Goal: Task Accomplishment & Management: Complete application form

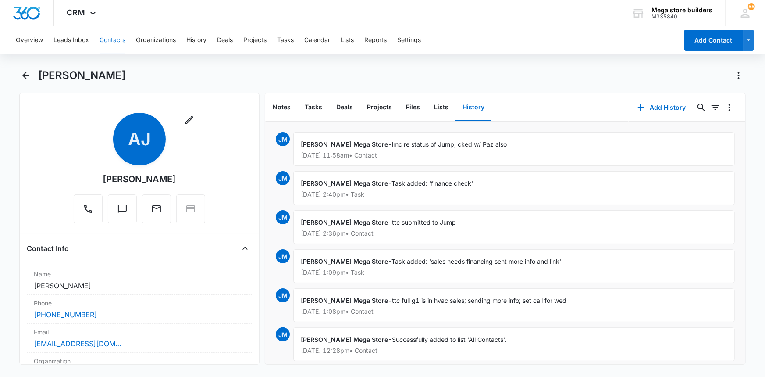
click at [112, 38] on button "Contacts" at bounding box center [113, 40] width 26 height 28
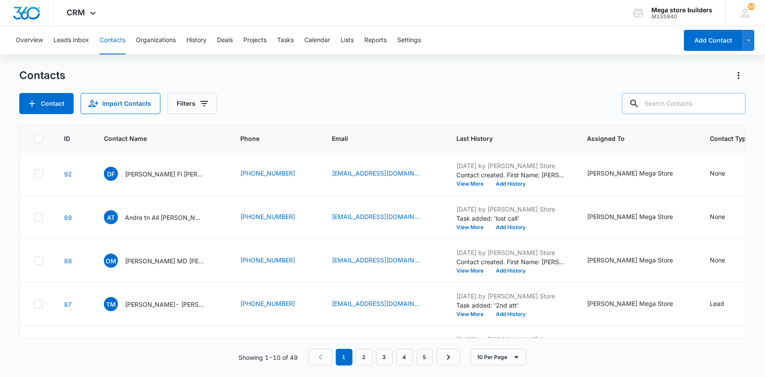
click at [689, 103] on input "text" at bounding box center [684, 103] width 124 height 21
type input "[PERSON_NAME]"
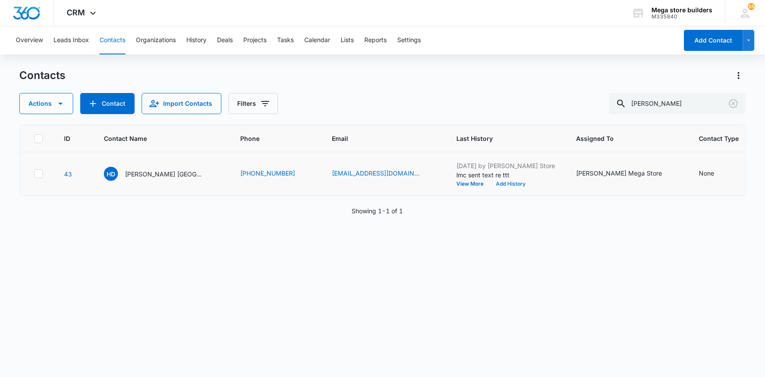
click at [490, 183] on button "Add History" at bounding box center [511, 183] width 42 height 5
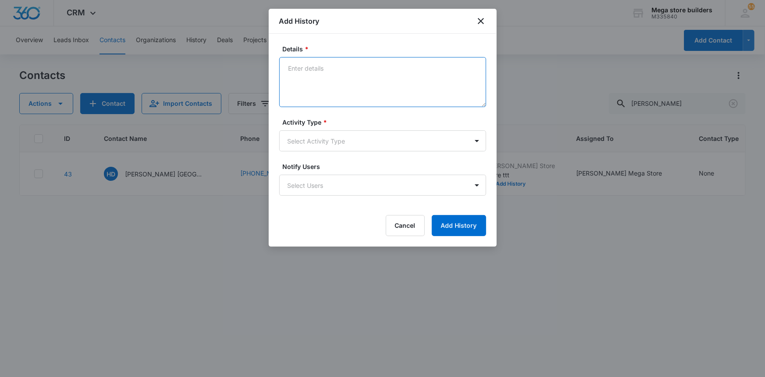
click at [353, 68] on textarea "Details *" at bounding box center [382, 82] width 207 height 50
type textarea "lmc sent text"
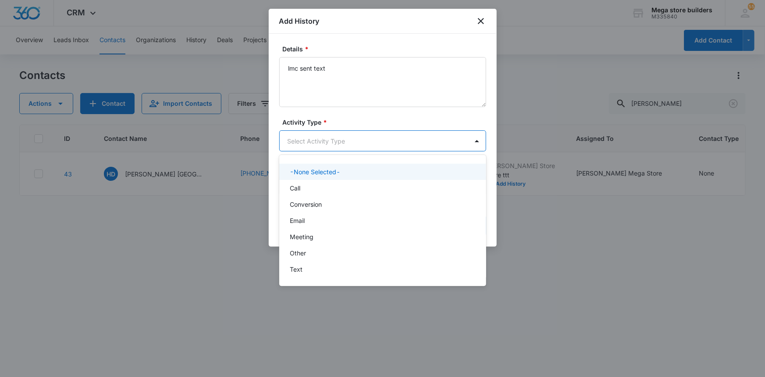
click at [350, 139] on body "CRM Apps Reputation Forms CRM Email Social Content Ads Intelligence Files Brand…" at bounding box center [382, 188] width 765 height 377
click at [305, 186] on div "Call" at bounding box center [382, 187] width 184 height 9
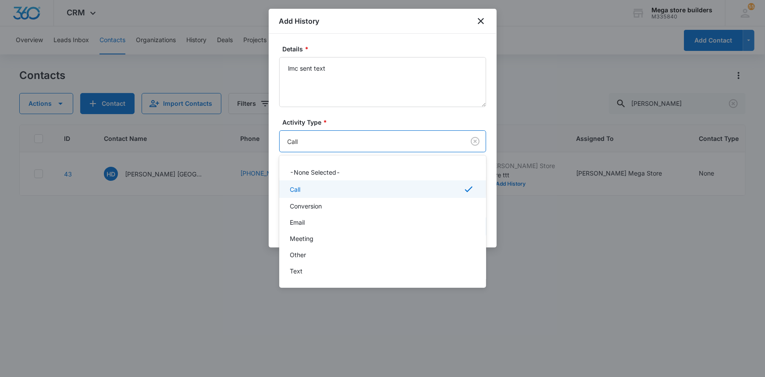
click at [322, 142] on body "CRM Apps Reputation Forms CRM Email Social Content Ads Intelligence Files Brand…" at bounding box center [382, 188] width 765 height 377
drag, startPoint x: 356, startPoint y: 268, endPoint x: 354, endPoint y: 280, distance: 11.5
click at [354, 280] on div "-None Selected- Call Conversion Email Meeting Other Text" at bounding box center [382, 221] width 207 height 118
click at [496, 273] on div at bounding box center [382, 188] width 765 height 377
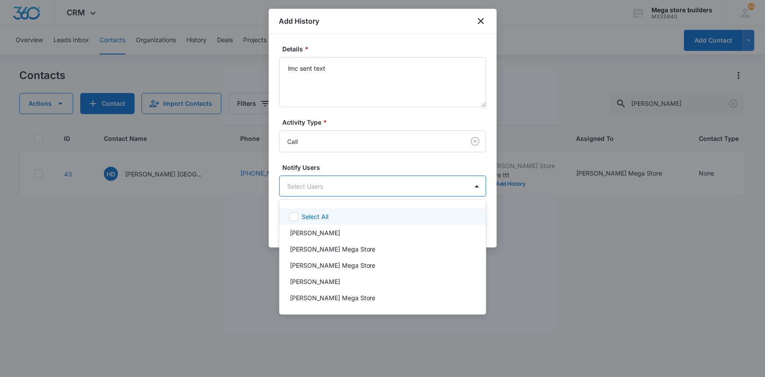
click at [308, 185] on body "CRM Apps Reputation Forms CRM Email Social Content Ads Intelligence Files Brand…" at bounding box center [382, 188] width 765 height 377
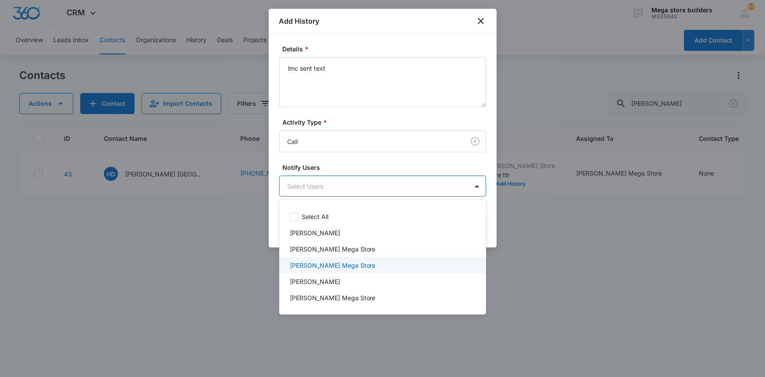
click at [566, 279] on div at bounding box center [382, 188] width 765 height 377
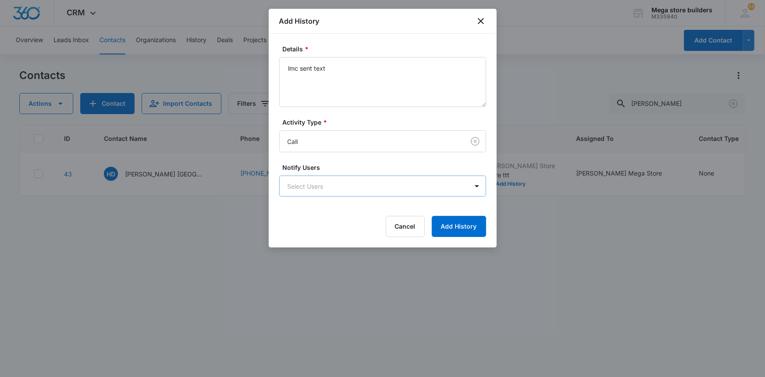
click at [321, 188] on body "CRM Apps Reputation Forms CRM Email Social Content Ads Intelligence Files Brand…" at bounding box center [382, 188] width 765 height 377
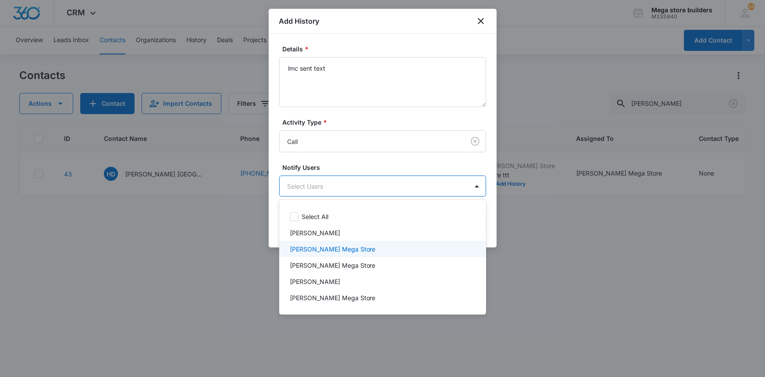
click at [303, 249] on p "[PERSON_NAME] Mega Store" at bounding box center [333, 248] width 86 height 9
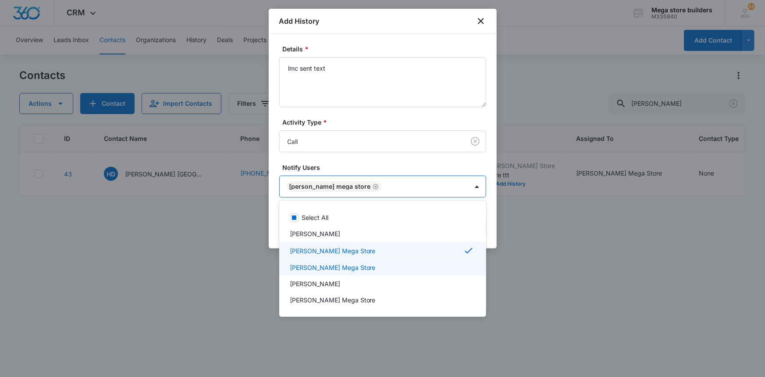
click at [520, 274] on div at bounding box center [382, 188] width 765 height 377
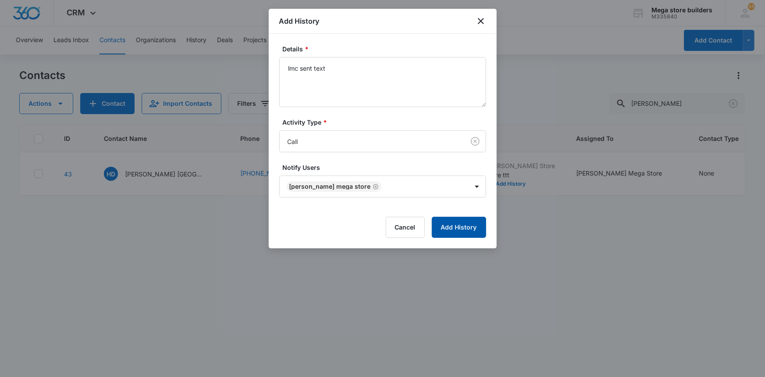
click at [464, 223] on button "Add History" at bounding box center [459, 227] width 54 height 21
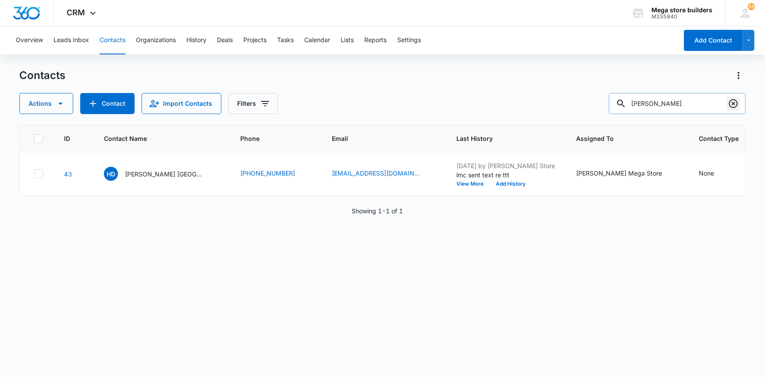
click at [737, 105] on icon "Clear" at bounding box center [733, 103] width 9 height 9
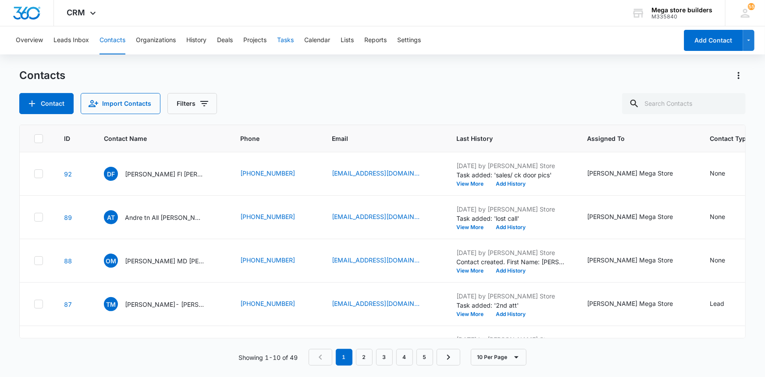
click at [289, 37] on button "Tasks" at bounding box center [285, 40] width 17 height 28
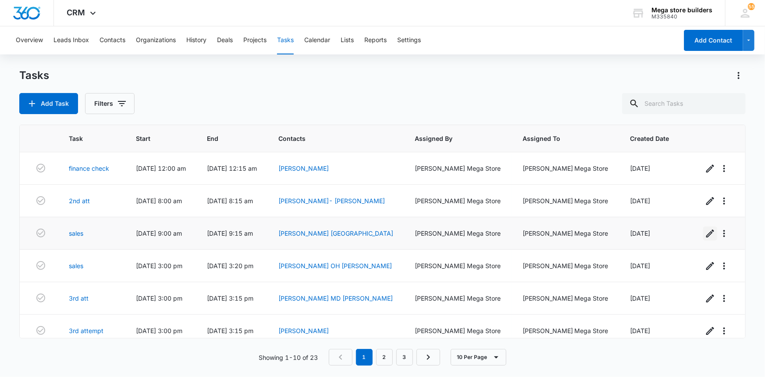
click at [705, 232] on icon "button" at bounding box center [710, 233] width 11 height 11
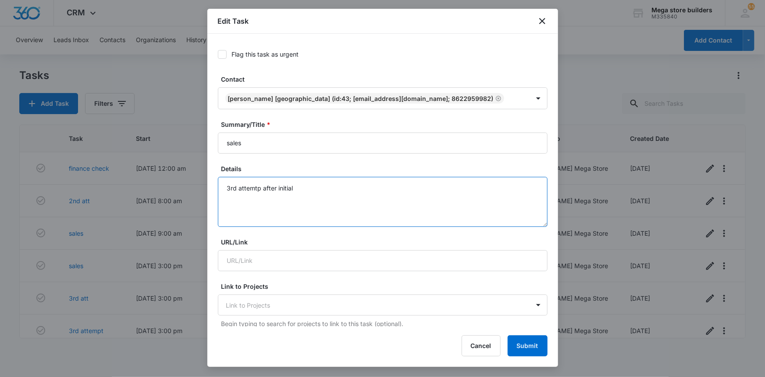
click at [237, 188] on textarea "3rd attemtp after initial" at bounding box center [383, 202] width 330 height 50
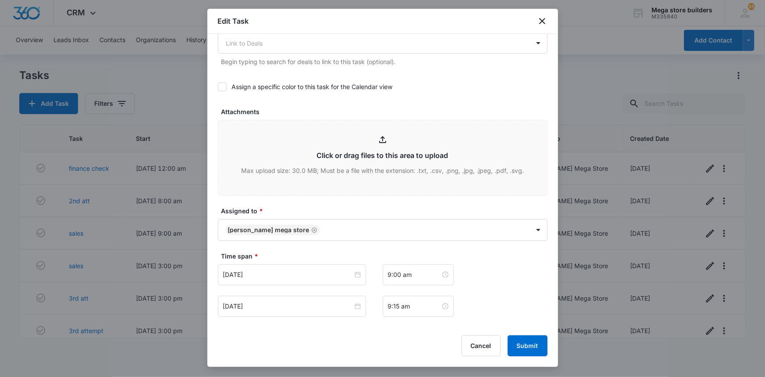
scroll to position [399, 0]
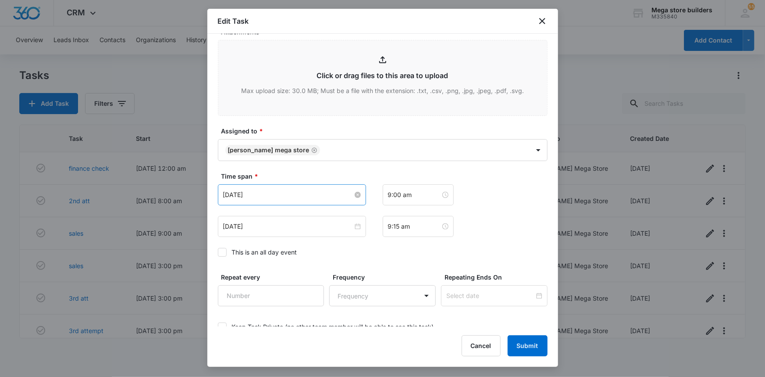
type textarea "45th attemtp after initial"
click at [316, 194] on input "[DATE]" at bounding box center [288, 195] width 130 height 10
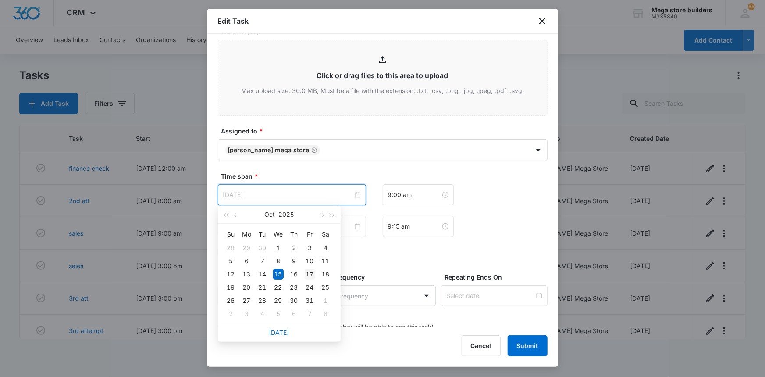
type input "[DATE]"
click at [310, 273] on div "17" at bounding box center [310, 274] width 11 height 11
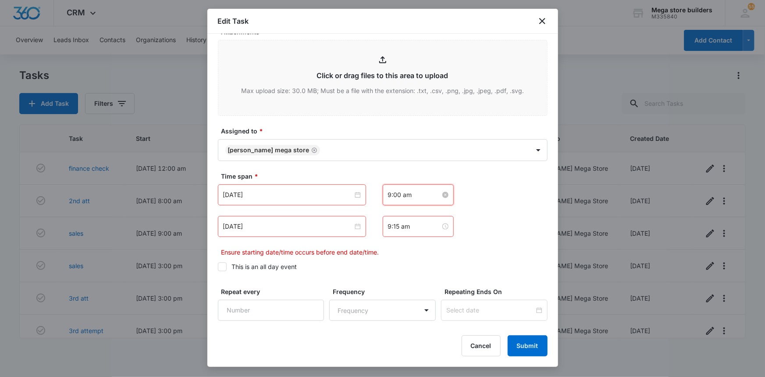
scroll to position [110, 0]
click at [388, 196] on input "9:00 am" at bounding box center [414, 195] width 53 height 10
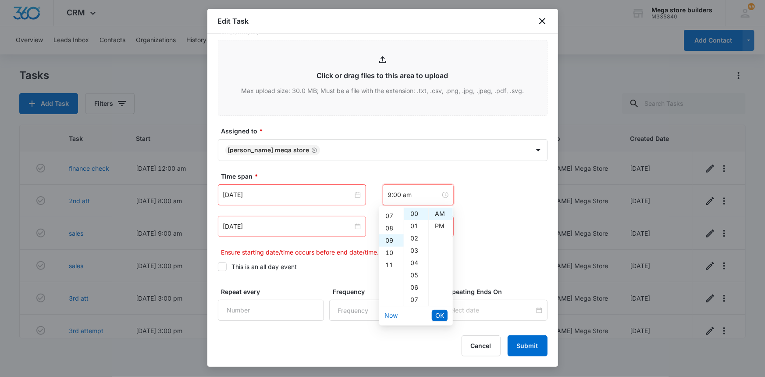
scroll to position [31, 0]
click at [386, 232] on div "04" at bounding box center [391, 232] width 25 height 12
click at [436, 224] on div "PM" at bounding box center [441, 226] width 24 height 12
type input "4:00 pm"
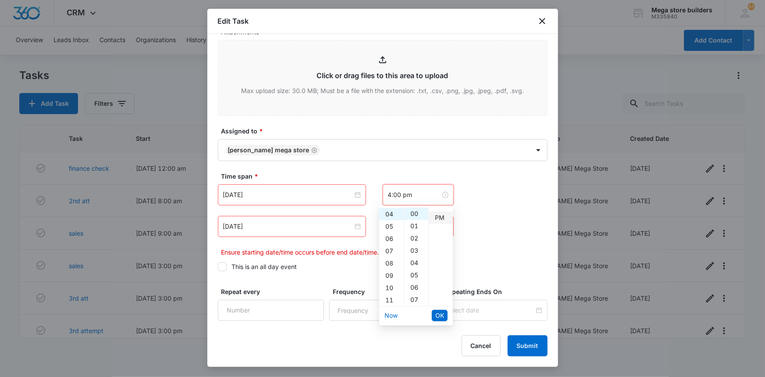
scroll to position [12, 0]
click at [443, 313] on span "OK" at bounding box center [439, 315] width 9 height 10
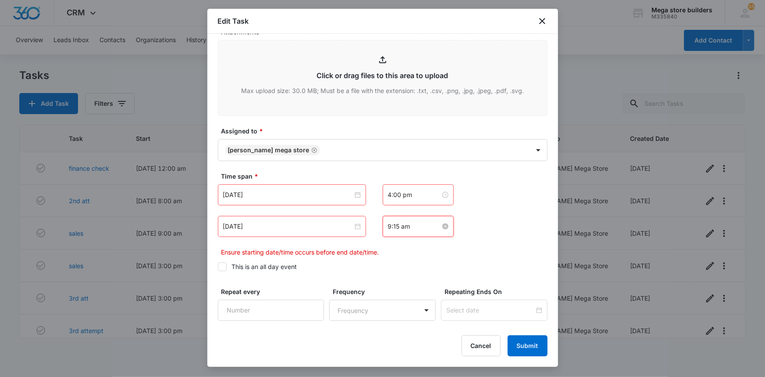
scroll to position [184, 0]
click at [388, 224] on input "9:15 am" at bounding box center [414, 226] width 53 height 10
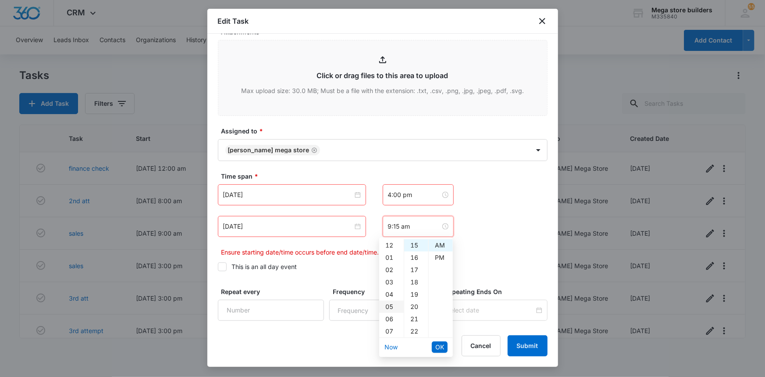
scroll to position [39, 0]
click at [390, 252] on div "04" at bounding box center [391, 255] width 25 height 12
click at [445, 254] on div "PM" at bounding box center [441, 257] width 24 height 12
type input "4:15 pm"
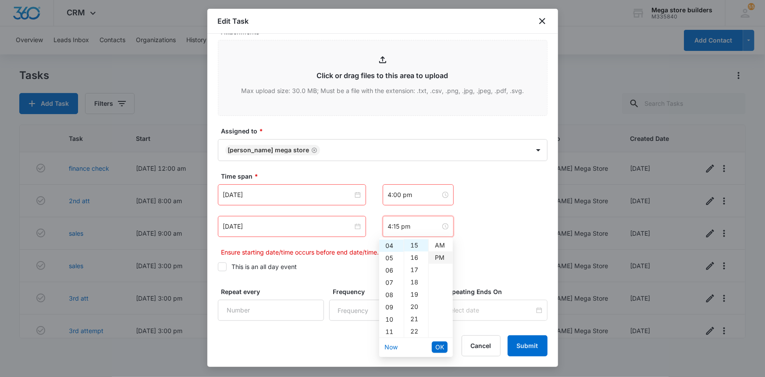
scroll to position [12, 0]
click at [440, 348] on span "OK" at bounding box center [439, 347] width 9 height 10
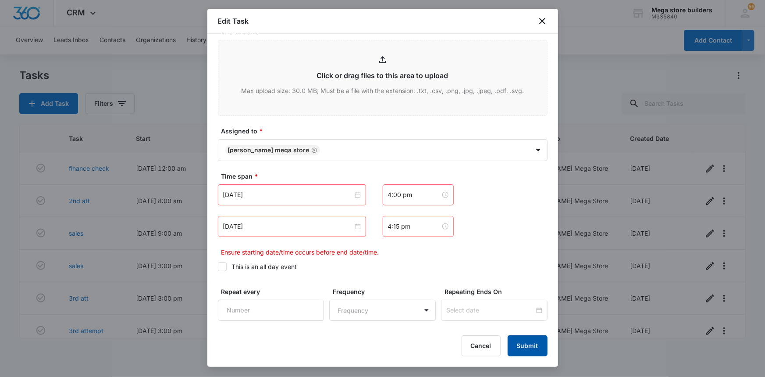
click at [523, 345] on button "Submit" at bounding box center [528, 345] width 40 height 21
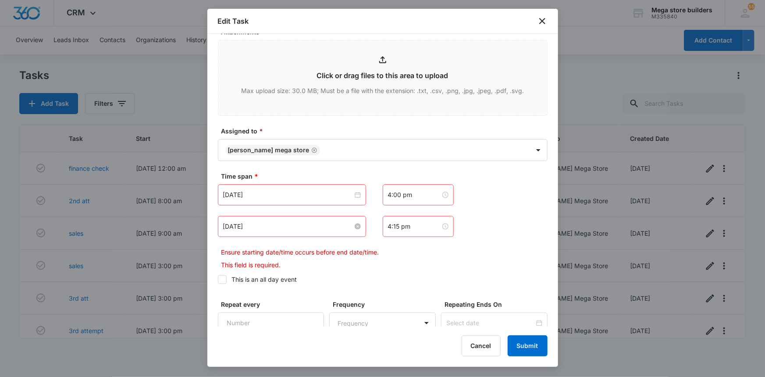
click at [258, 222] on input "[DATE]" at bounding box center [288, 226] width 130 height 10
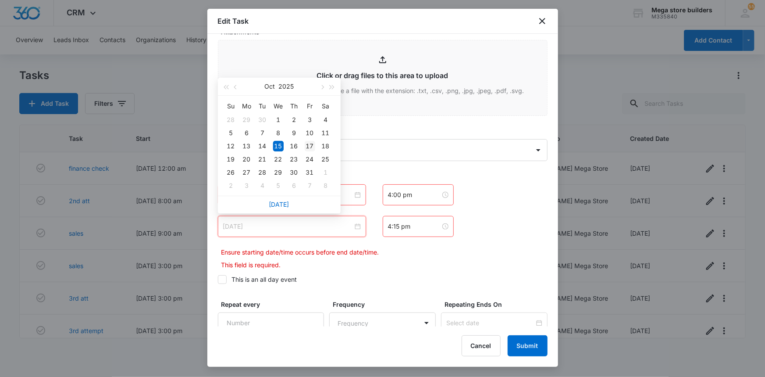
type input "[DATE]"
click at [311, 144] on div "17" at bounding box center [310, 146] width 11 height 11
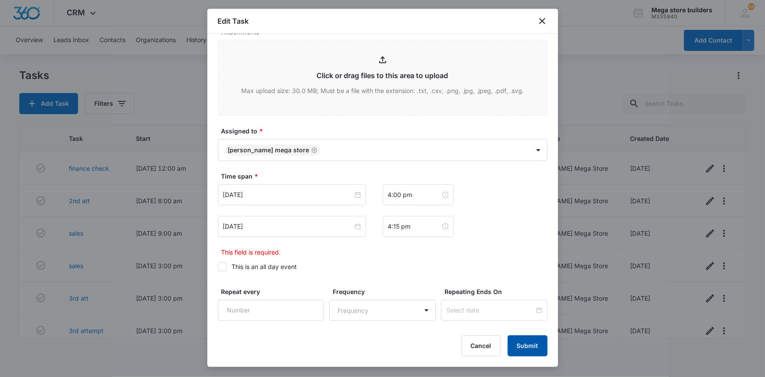
click at [535, 347] on button "Submit" at bounding box center [528, 345] width 40 height 21
